Goal: Find specific page/section: Find specific page/section

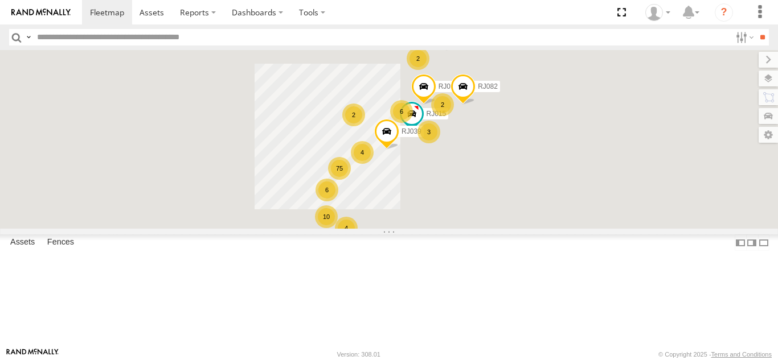
click at [134, 35] on input "text" at bounding box center [381, 37] width 698 height 17
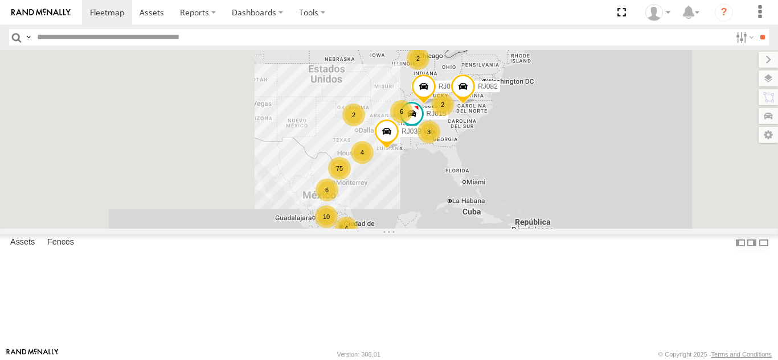
paste input "*****"
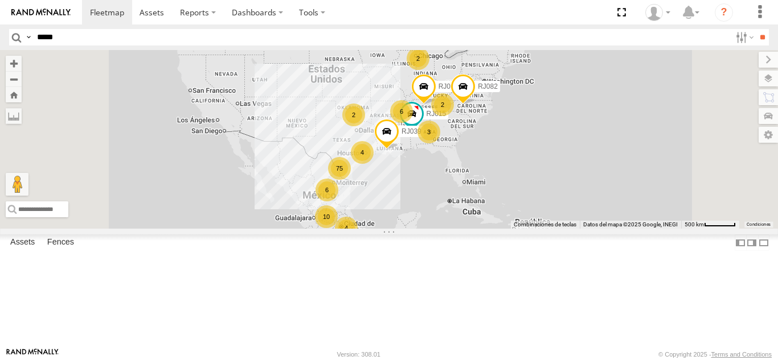
type input "*****"
click at [756, 29] on input "**" at bounding box center [762, 37] width 13 height 17
